Goal: Task Accomplishment & Management: Complete application form

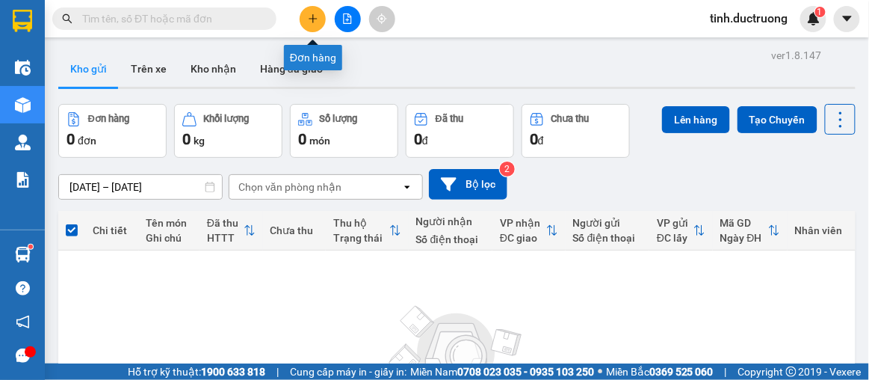
click at [302, 10] on button at bounding box center [313, 19] width 26 height 26
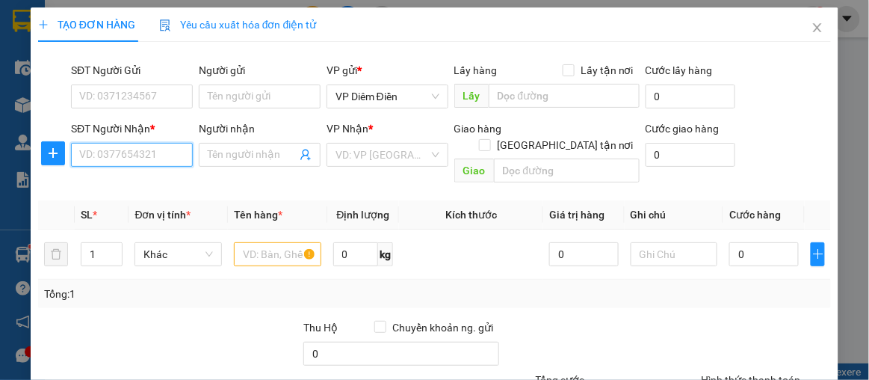
click at [157, 153] on input "SĐT Người Nhận *" at bounding box center [132, 155] width 122 height 24
click at [13, 58] on div "TẠO ĐƠN HÀNG Yêu cầu xuất hóa đơn điện tử Transit Pickup Surcharge Ids Transit …" at bounding box center [434, 190] width 869 height 380
click at [164, 150] on input "SĐT Người Nhận *" at bounding box center [132, 155] width 122 height 24
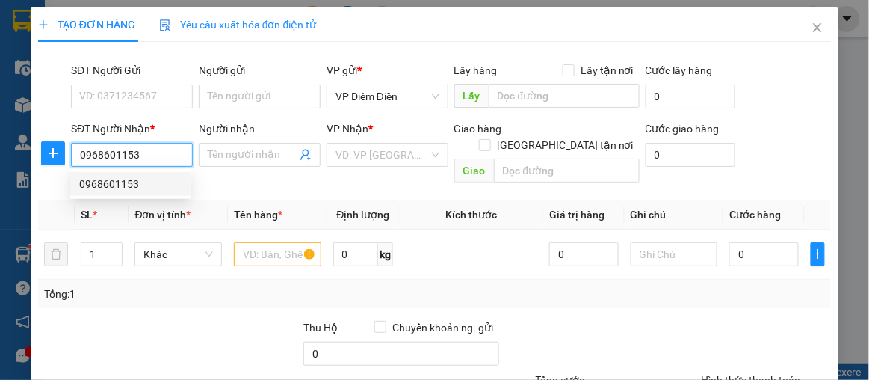
click at [116, 190] on div "0968601153" at bounding box center [130, 184] width 102 height 16
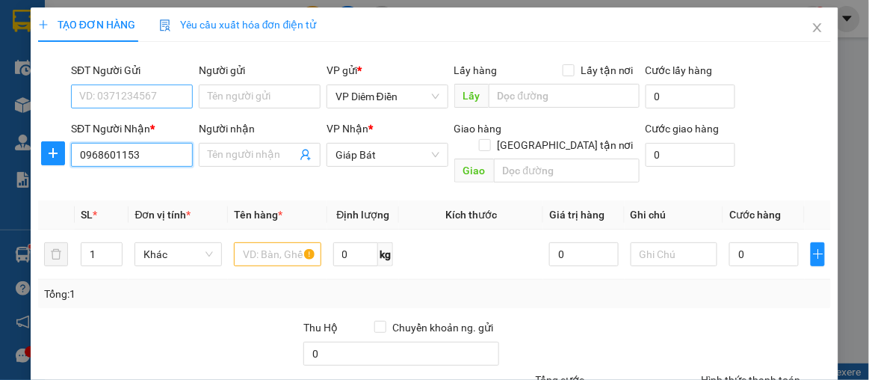
type input "0968601153"
click at [137, 98] on input "SĐT Người Gửi" at bounding box center [132, 96] width 122 height 24
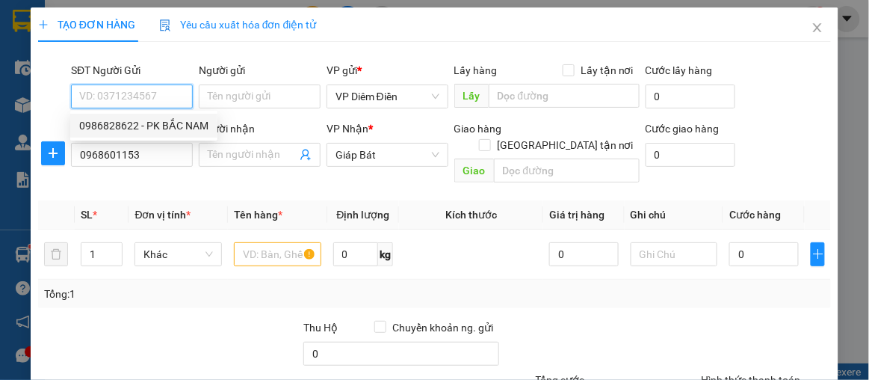
click at [132, 124] on div "0986828622 - PK BẮC NAM" at bounding box center [143, 125] width 129 height 16
type input "0986828622"
type input "PK [GEOGRAPHIC_DATA]"
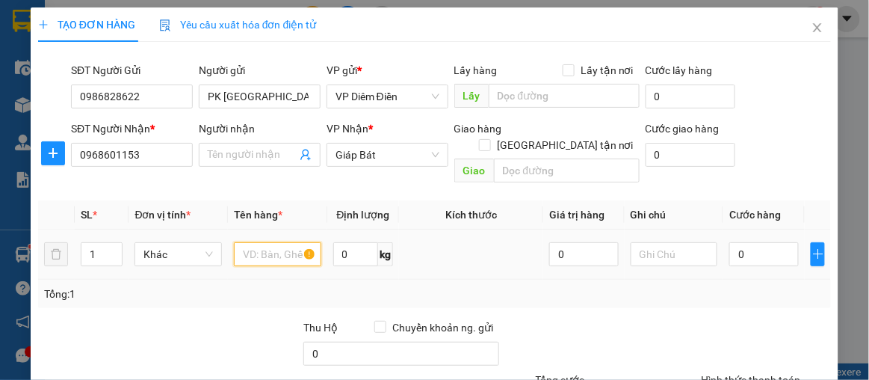
click at [298, 242] on input "text" at bounding box center [277, 254] width 87 height 24
type input "1 HỘP NHỎ"
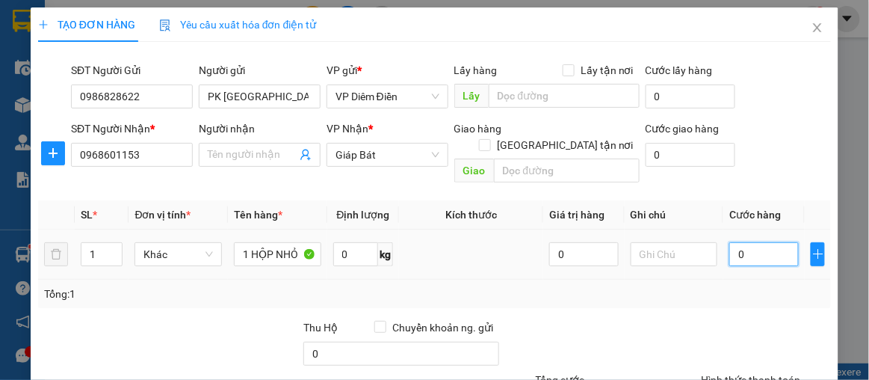
click at [751, 242] on input "0" at bounding box center [763, 254] width 69 height 24
type input "3"
type input "30"
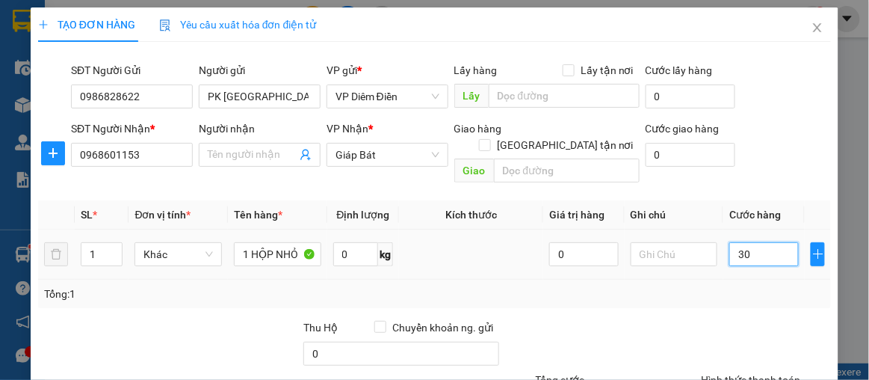
type input "30"
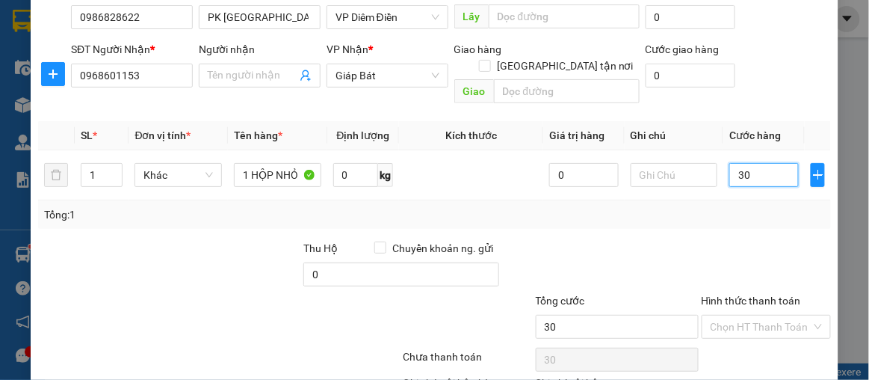
scroll to position [135, 0]
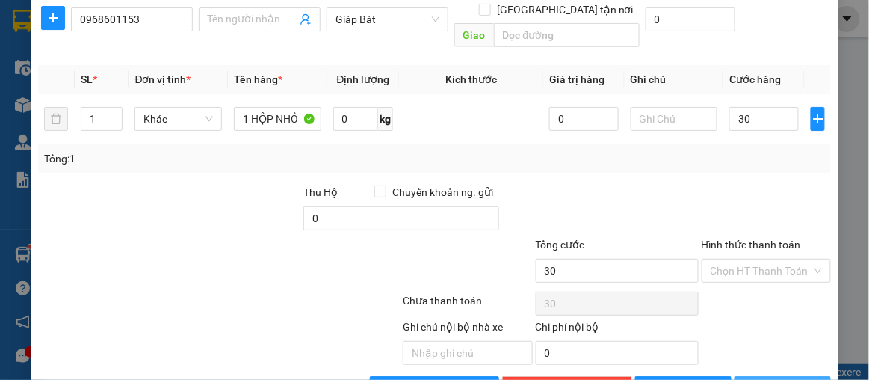
type input "30.000"
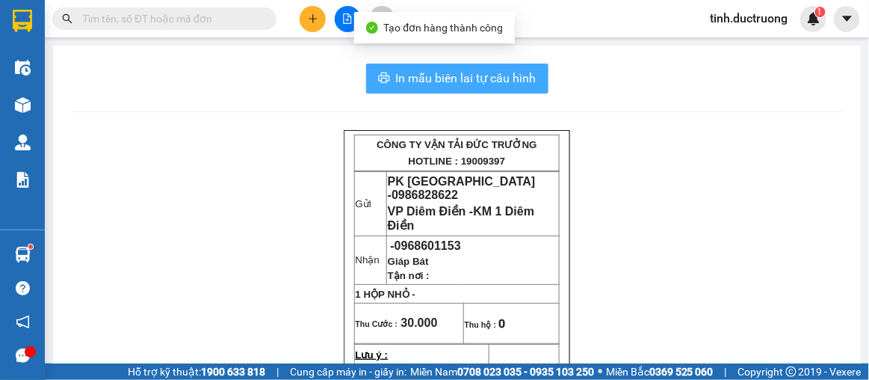
click at [516, 79] on span "In mẫu biên lai tự cấu hình" at bounding box center [466, 78] width 140 height 19
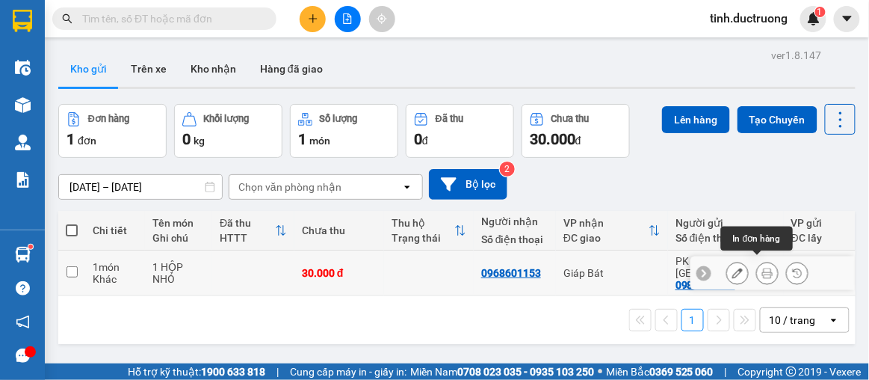
click at [762, 268] on icon at bounding box center [767, 272] width 10 height 10
